Goal: Navigation & Orientation: Find specific page/section

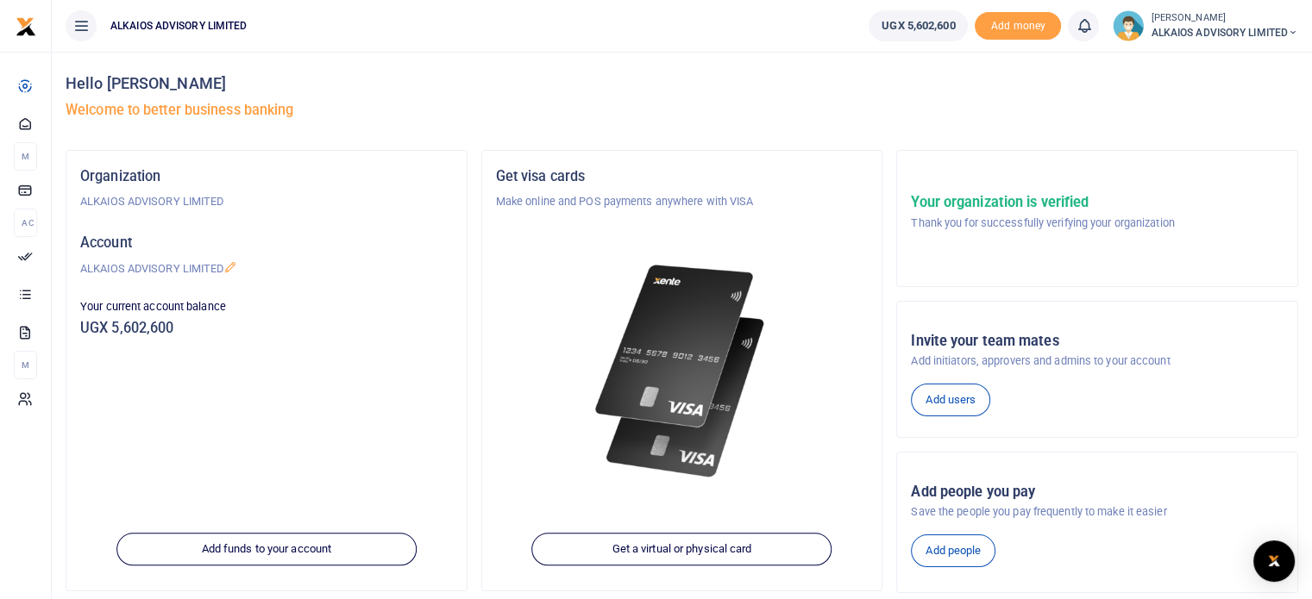
click at [548, 80] on h4 "Hello [PERSON_NAME]" at bounding box center [682, 83] width 1232 height 19
